Goal: Task Accomplishment & Management: Complete application form

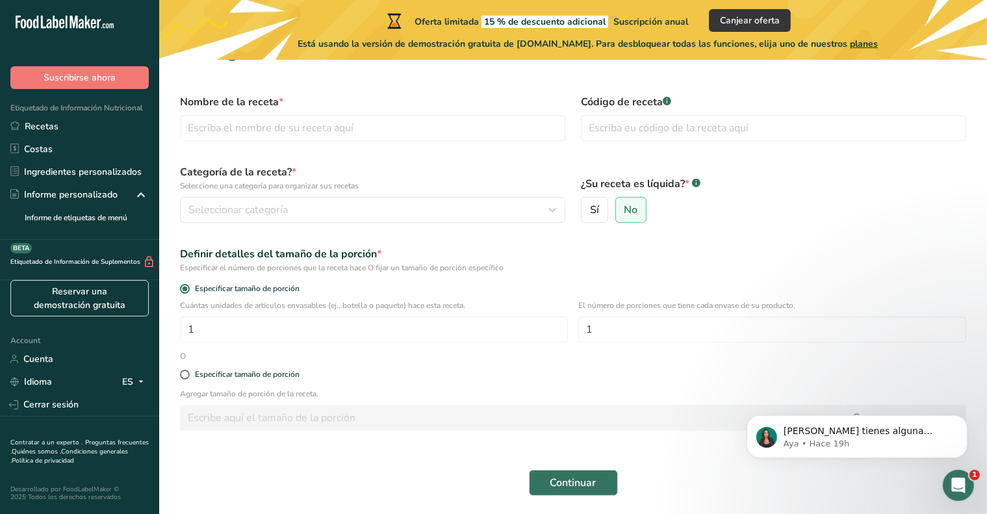
scroll to position [13, 0]
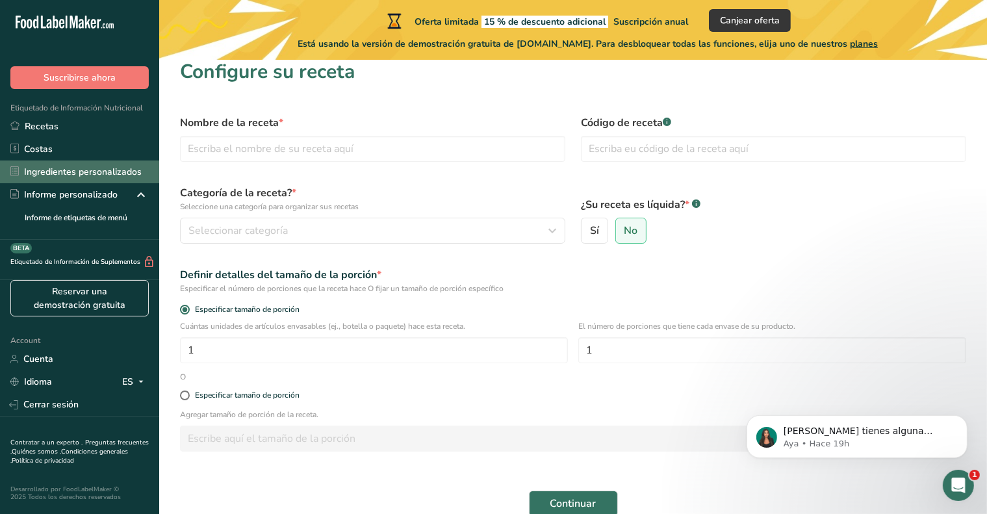
click at [68, 171] on link "Ingredientes personalizados" at bounding box center [79, 171] width 159 height 23
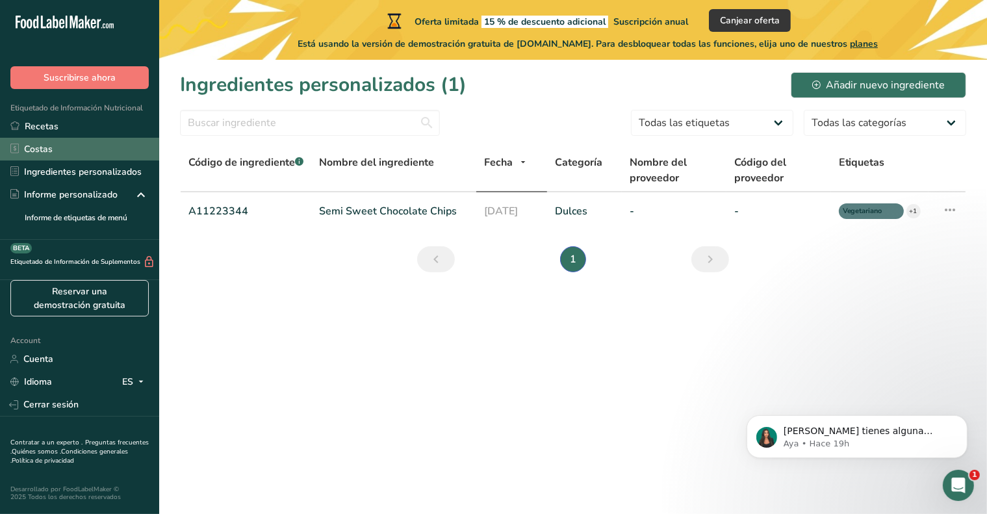
click at [60, 155] on link "Costas" at bounding box center [79, 149] width 159 height 23
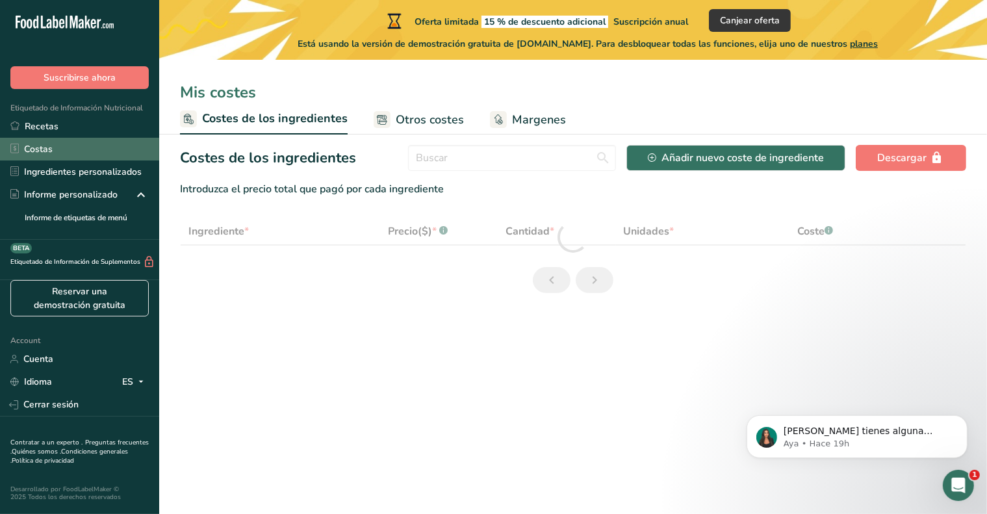
select select "1"
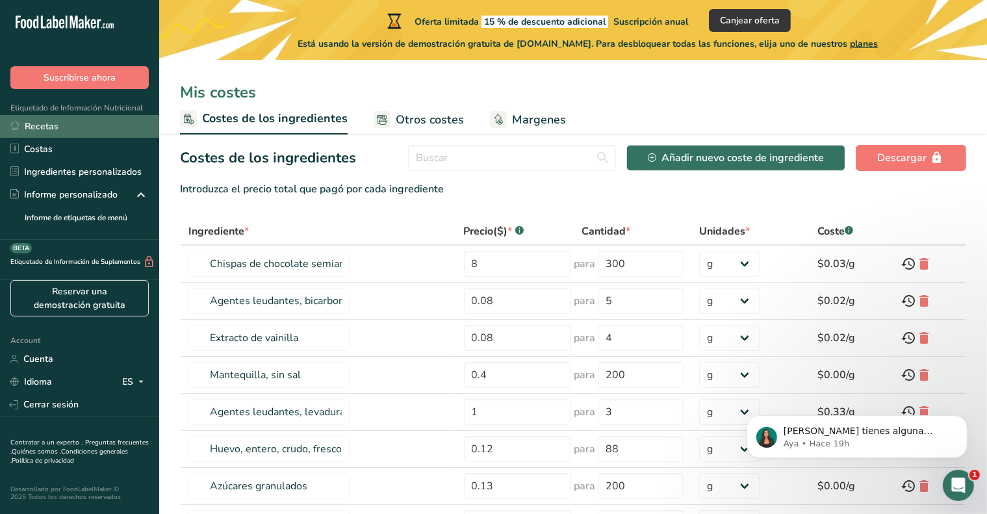
click at [67, 127] on link "Recetas" at bounding box center [79, 126] width 159 height 23
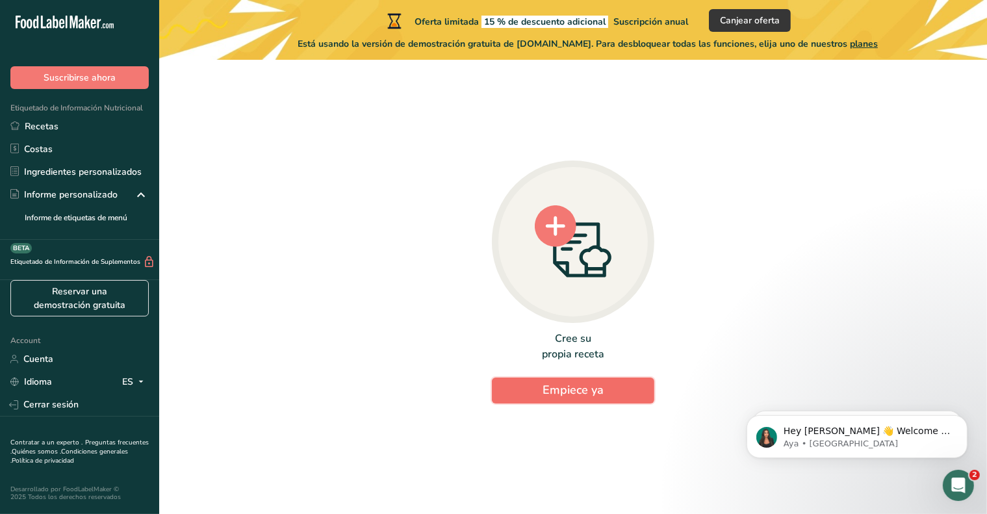
click at [573, 391] on span "Empiece ya" at bounding box center [572, 390] width 61 height 16
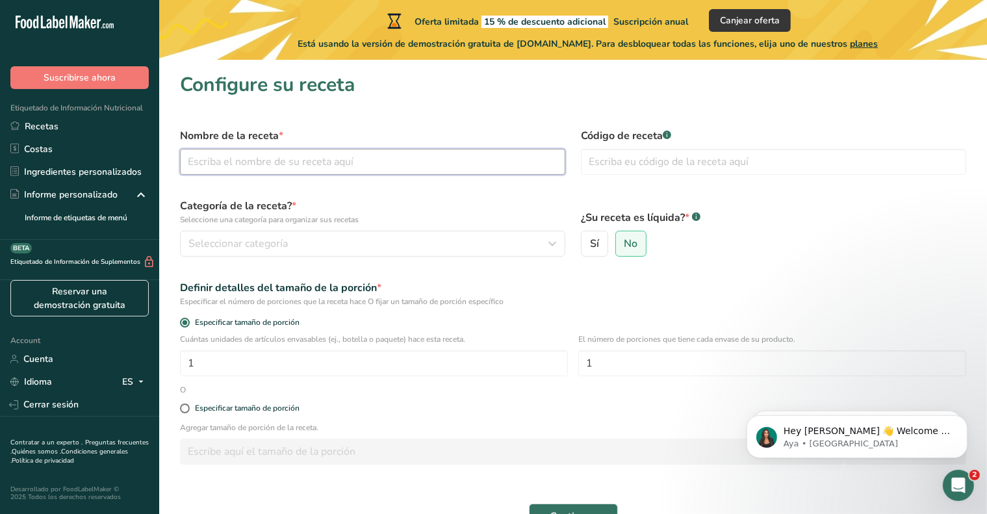
click at [299, 166] on input "text" at bounding box center [372, 162] width 385 height 26
type input "Dip de Queso Bola"
type input "C"
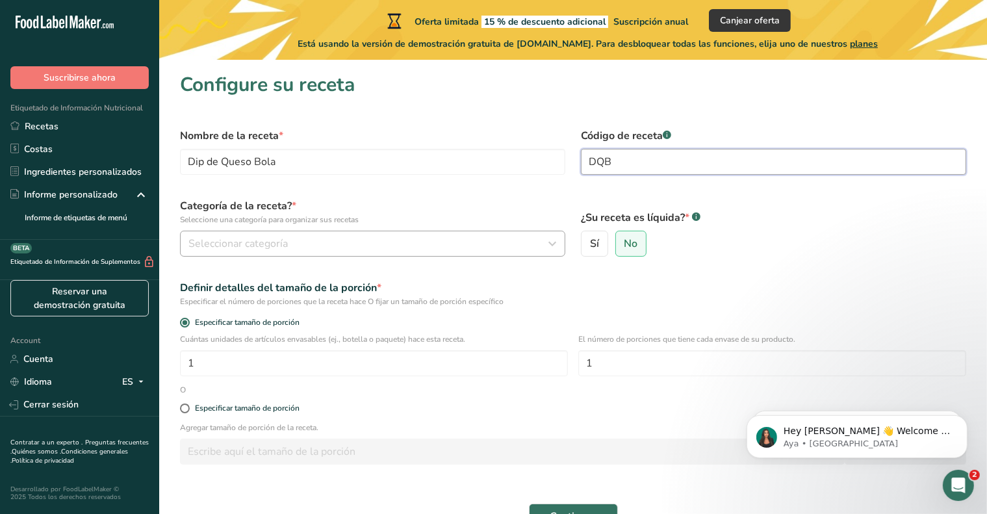
type input "DQB"
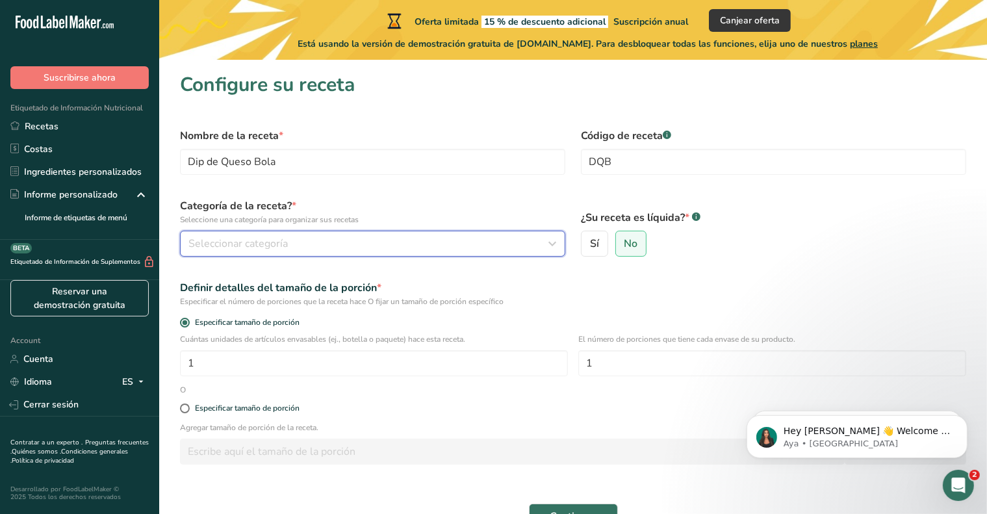
click at [262, 242] on span "Seleccionar categoría" at bounding box center [237, 244] width 99 height 16
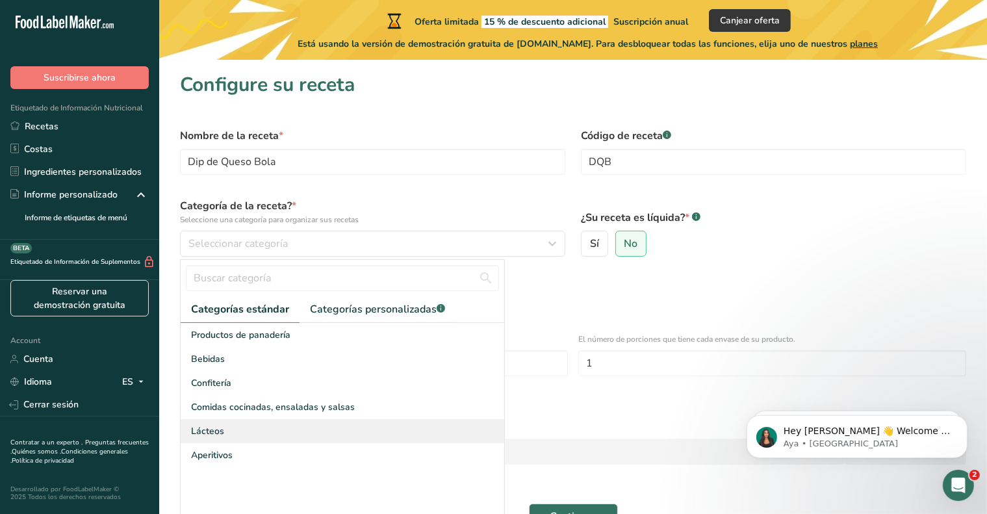
click at [239, 429] on div "Lácteos" at bounding box center [342, 431] width 323 height 24
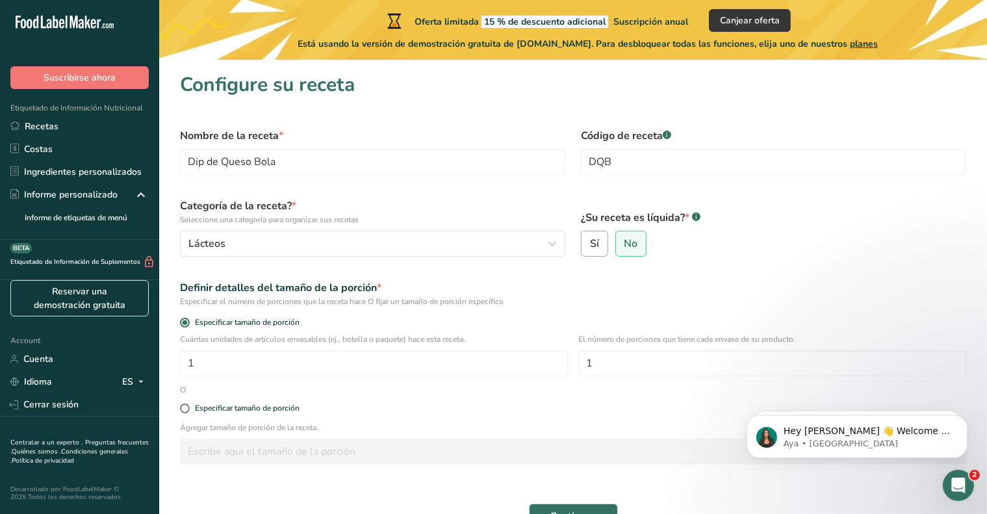
click at [594, 251] on label "Sí" at bounding box center [594, 244] width 27 height 26
click at [590, 248] on input "Sí" at bounding box center [585, 244] width 8 height 8
radio input "true"
radio input "false"
select select "22"
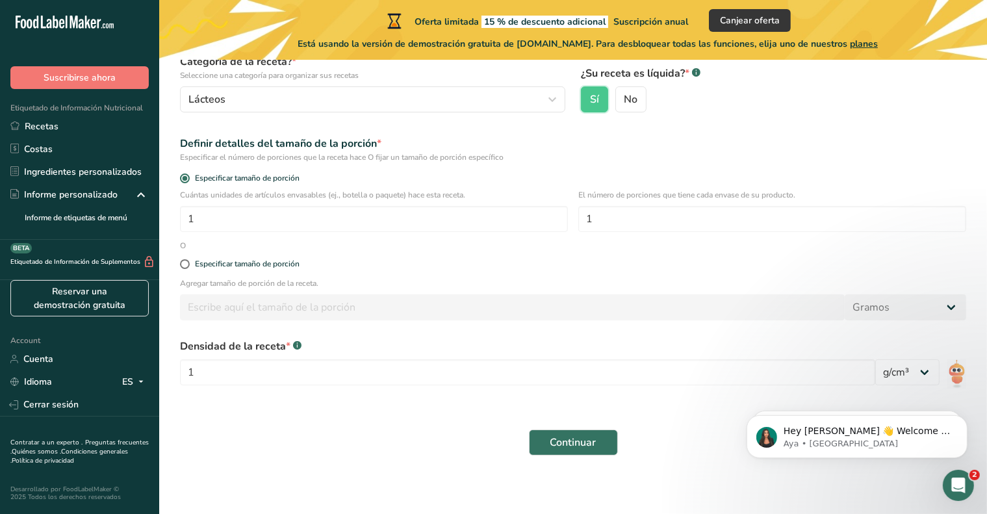
scroll to position [148, 0]
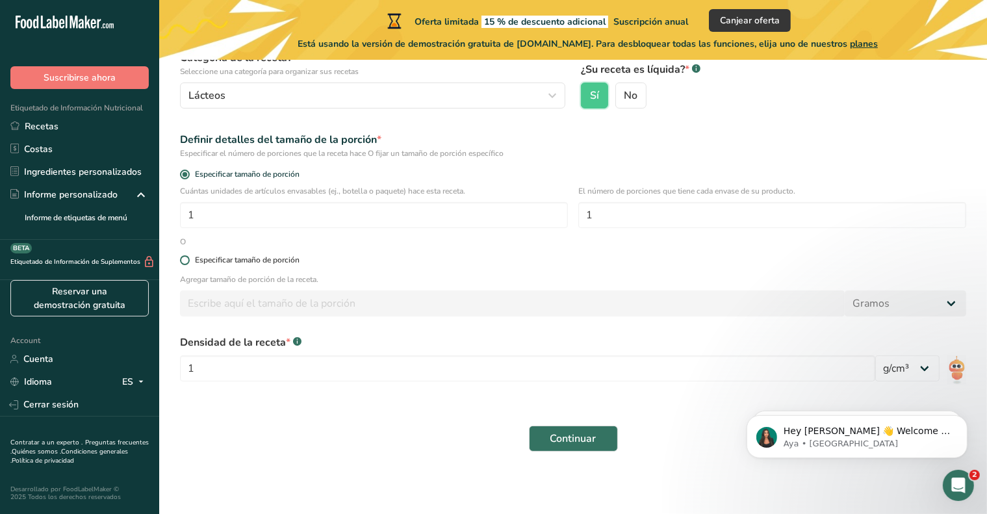
click at [183, 255] on span at bounding box center [185, 260] width 10 height 10
click at [183, 256] on input "Especificar tamaño de porción" at bounding box center [184, 260] width 8 height 8
radio input "true"
radio input "false"
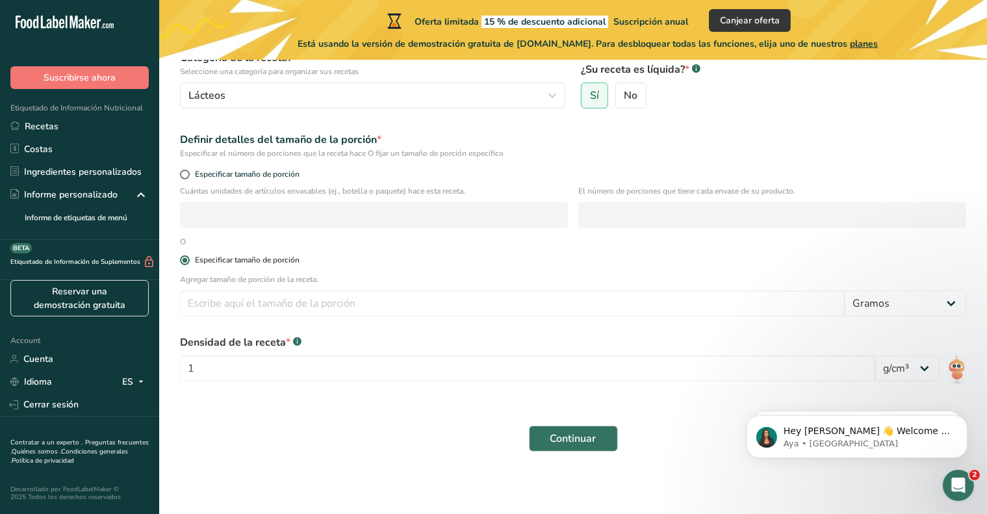
click at [185, 262] on span at bounding box center [185, 260] width 10 height 10
click at [185, 262] on input "Especificar tamaño de porción" at bounding box center [184, 260] width 8 height 8
click at [563, 443] on span "Continuar" at bounding box center [573, 439] width 46 height 16
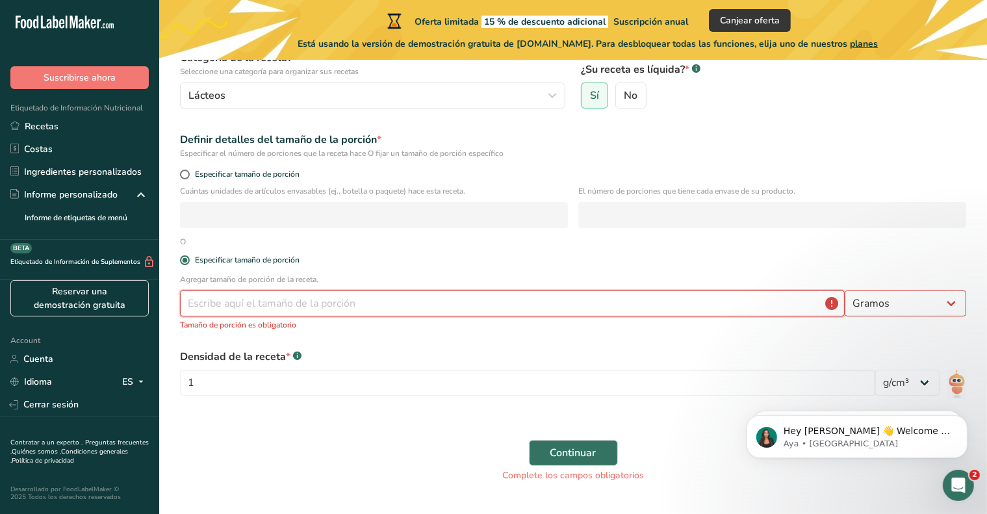
click at [351, 302] on input "number" at bounding box center [512, 303] width 664 height 26
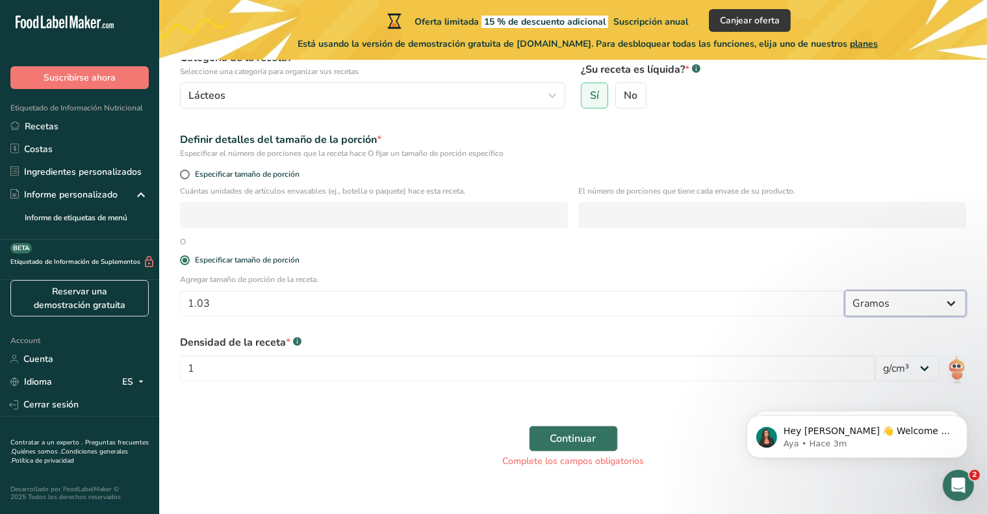
click at [956, 306] on select "Gramos kg mg mcg libras onza litro mL onza líquida cucharada cucharadita taza C…" at bounding box center [904, 303] width 121 height 26
drag, startPoint x: 231, startPoint y: 301, endPoint x: 164, endPoint y: 303, distance: 66.9
click at [164, 303] on section "Configure su receta Nombre de la receta * Dip de Queso Bola Código de receta .a…" at bounding box center [572, 200] width 827 height 577
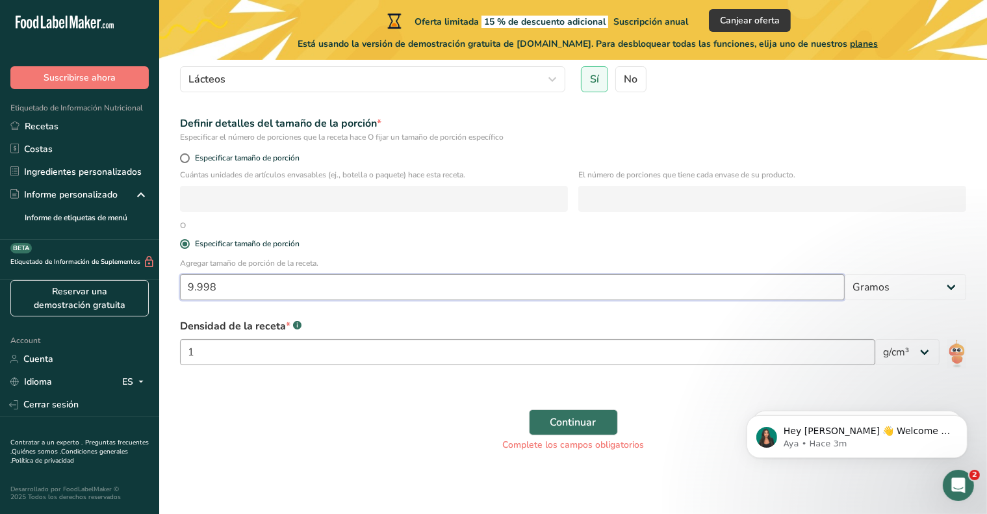
type input "9.998"
click at [210, 347] on input "1" at bounding box center [527, 352] width 695 height 26
type input "1.03"
click at [573, 423] on span "Continuar" at bounding box center [573, 422] width 46 height 16
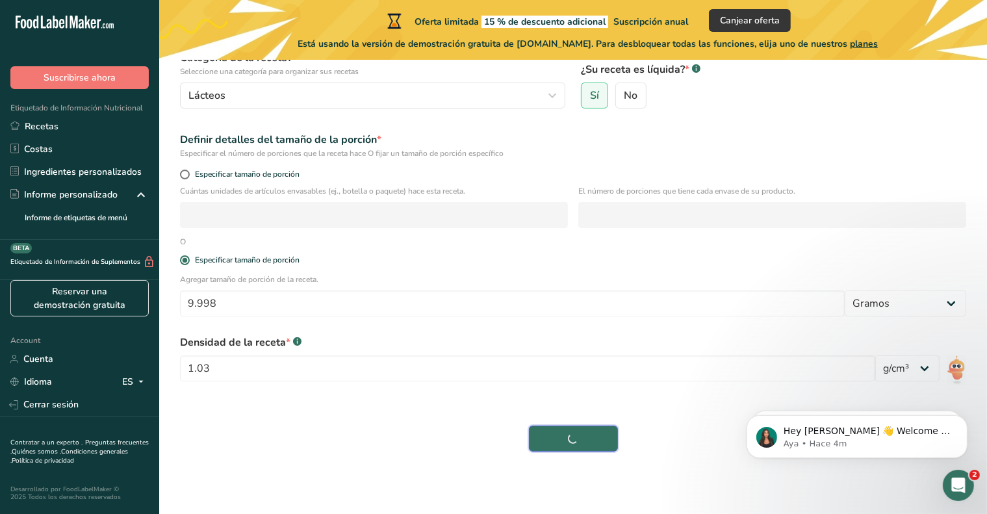
scroll to position [148, 0]
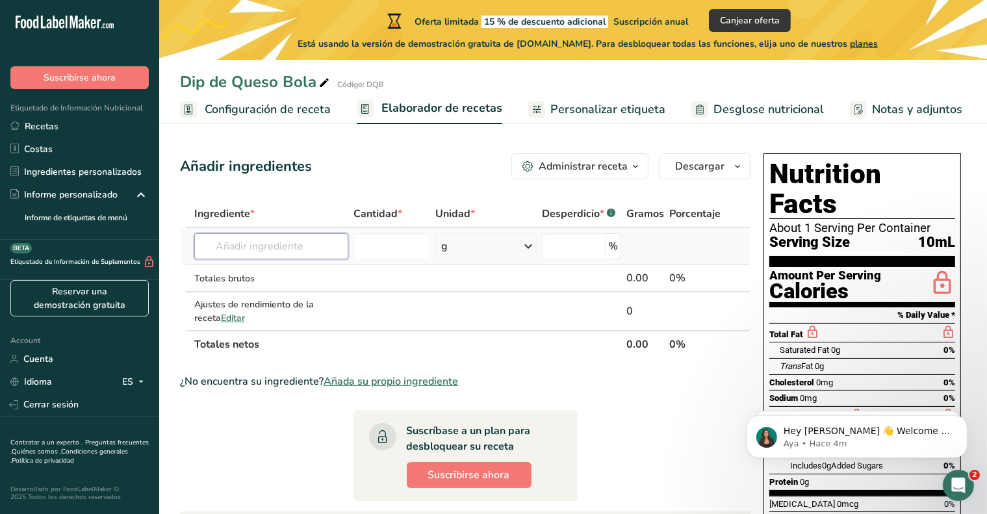
click at [258, 252] on input "text" at bounding box center [271, 246] width 154 height 26
type input "Queso holandes"
click at [382, 321] on td at bounding box center [392, 311] width 82 height 38
click at [299, 245] on input "text" at bounding box center [271, 246] width 154 height 26
type input "Media crema"
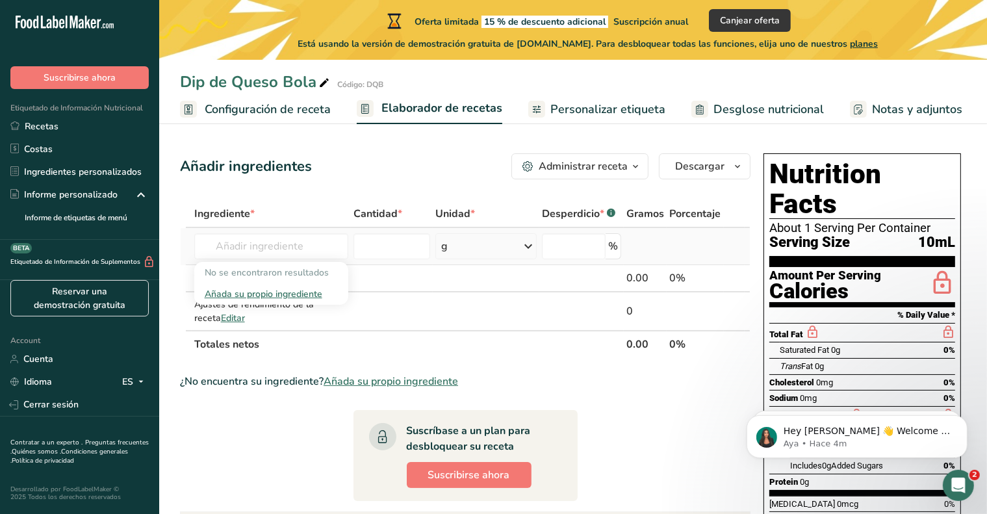
click at [289, 295] on div "Añada su propio ingrediente" at bounding box center [271, 294] width 133 height 14
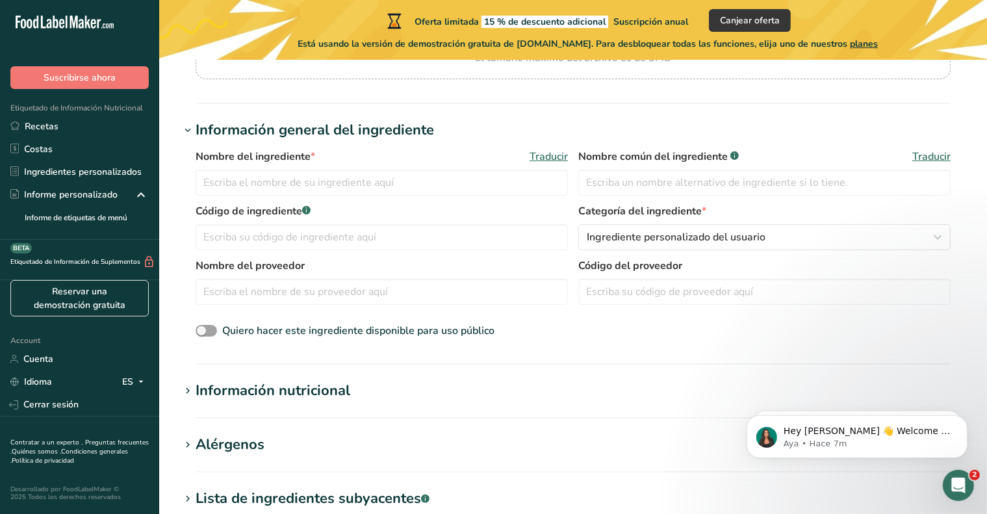
scroll to position [195, 0]
click at [333, 186] on input "text" at bounding box center [381, 182] width 372 height 26
type input "Queso de Bola"
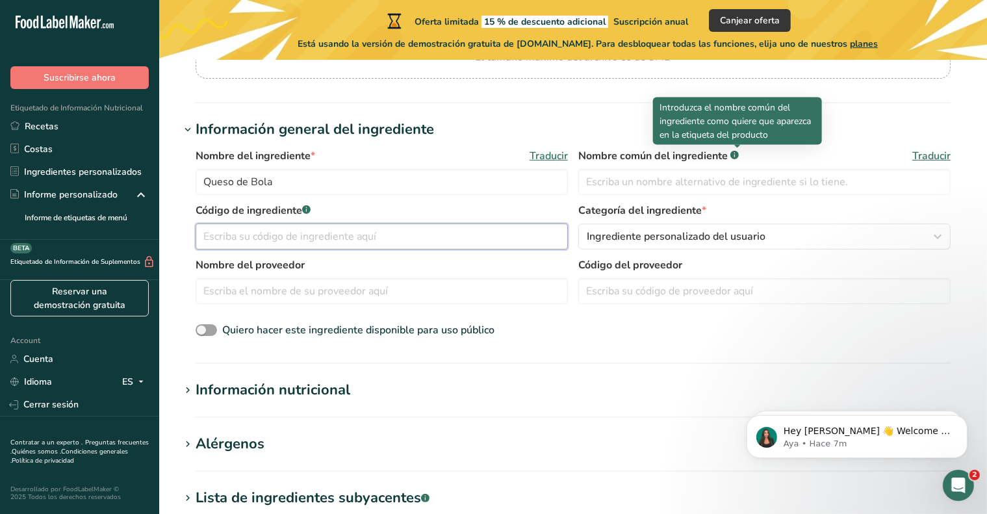
click at [371, 236] on input "text" at bounding box center [381, 236] width 372 height 26
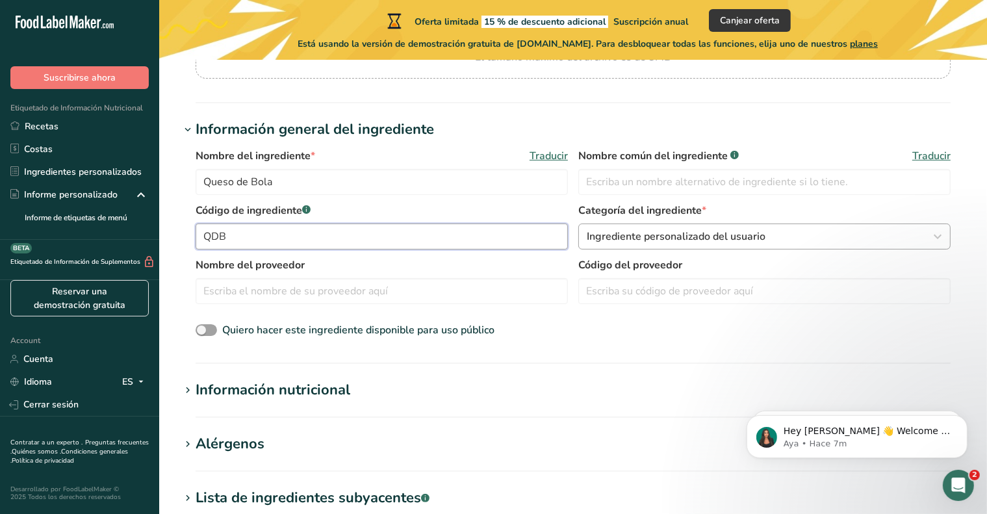
type input "QDB"
click at [655, 241] on span "Ingrediente personalizado del usuario" at bounding box center [675, 237] width 179 height 16
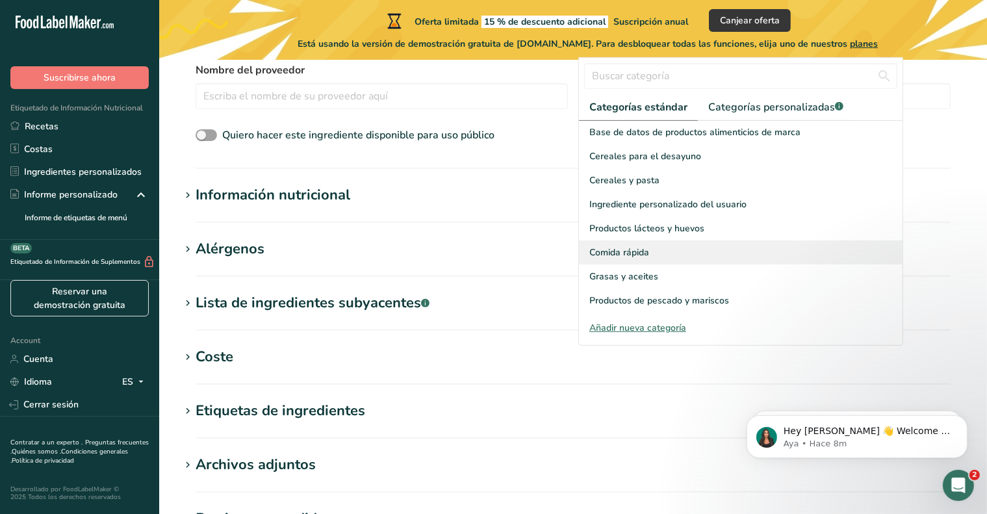
scroll to position [112, 0]
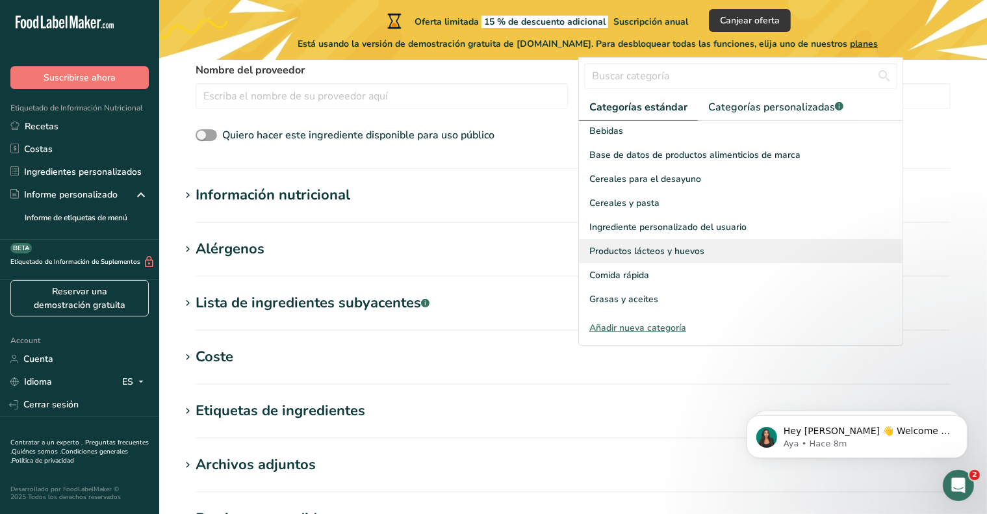
click at [657, 244] on span "Productos lácteos y huevos" at bounding box center [646, 251] width 115 height 14
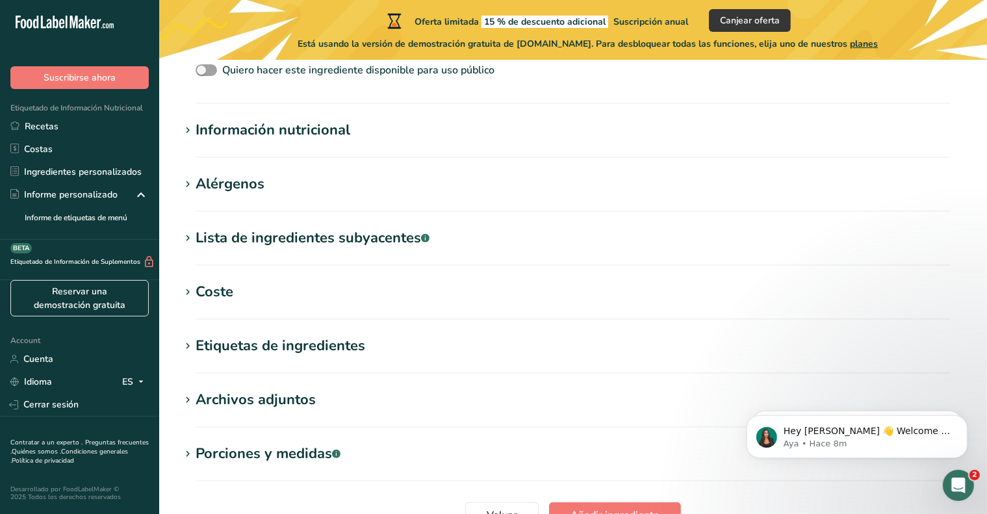
scroll to position [579, 0]
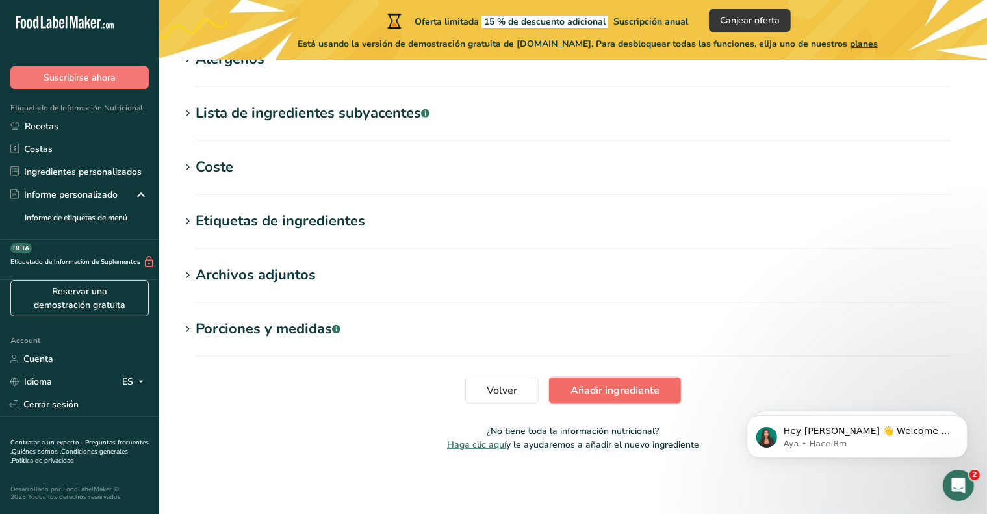
click at [620, 388] on span "Añadir ingrediente" at bounding box center [614, 391] width 89 height 16
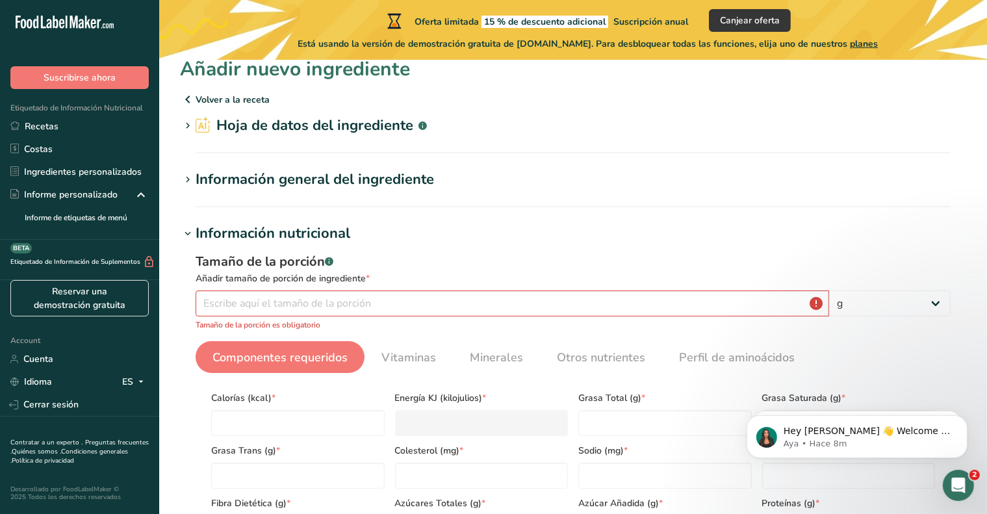
scroll to position [0, 0]
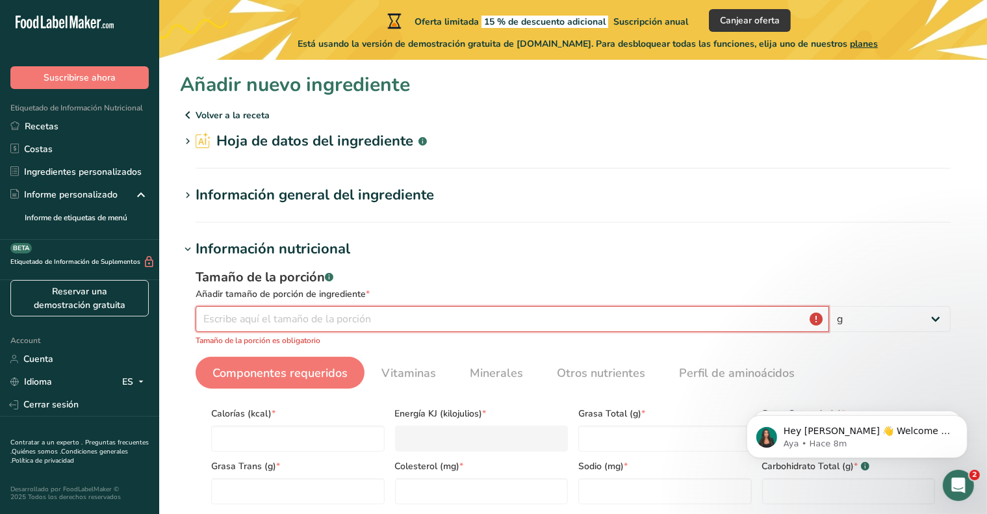
click at [327, 320] on input "number" at bounding box center [511, 319] width 633 height 26
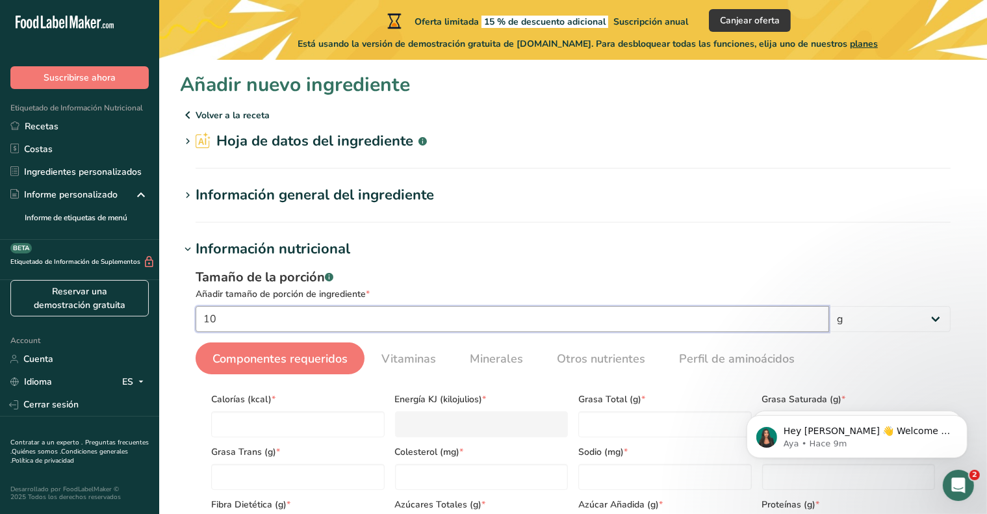
type input "10"
click at [648, 286] on label "Tamaño de la porción .a-a{fill:#347362;}.b-a{fill:#fff;} Añadir tamaño de porci…" at bounding box center [572, 284] width 755 height 33
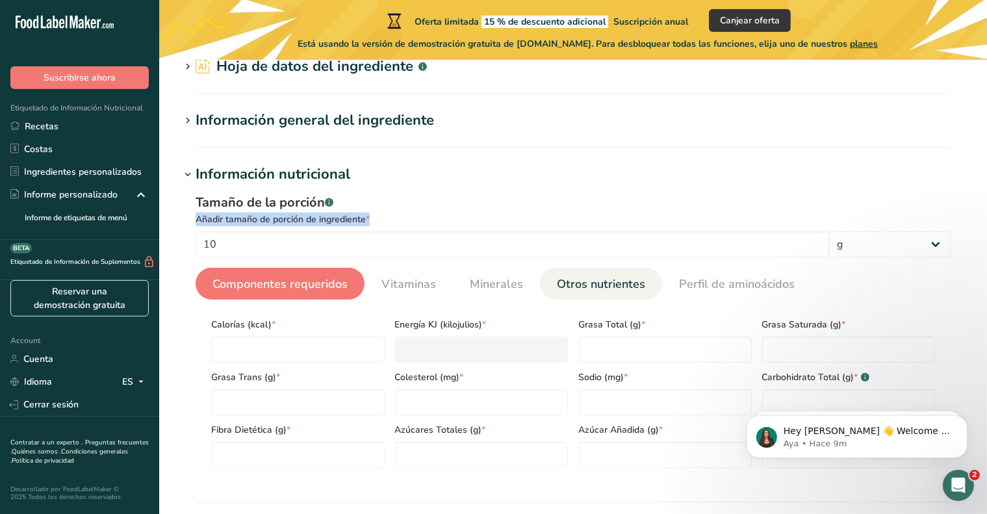
scroll to position [195, 0]
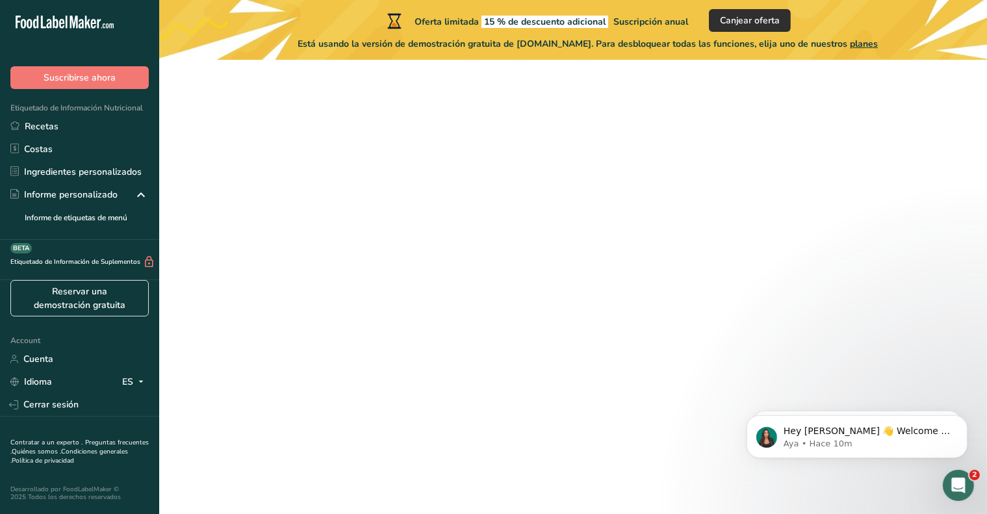
scroll to position [78, 0]
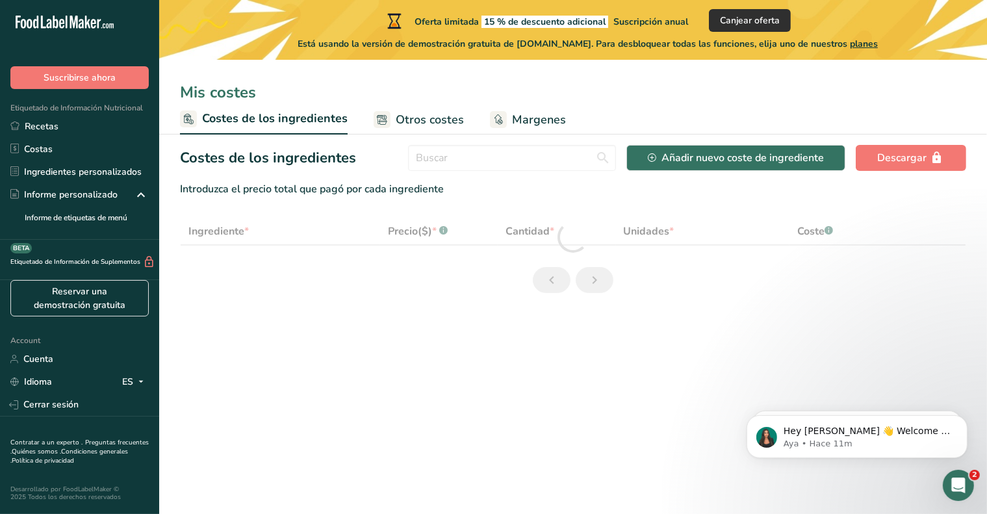
select select "1"
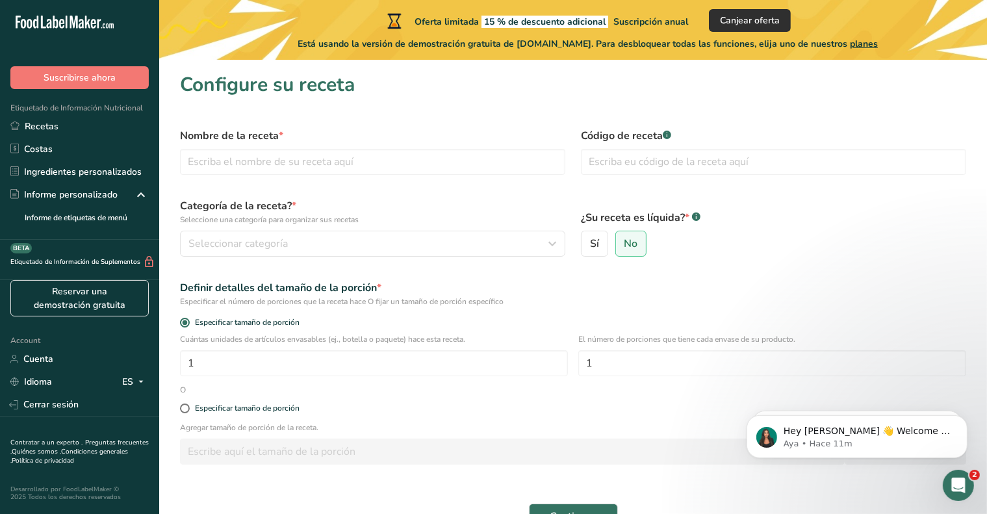
scroll to position [13, 0]
